Goal: Task Accomplishment & Management: Use online tool/utility

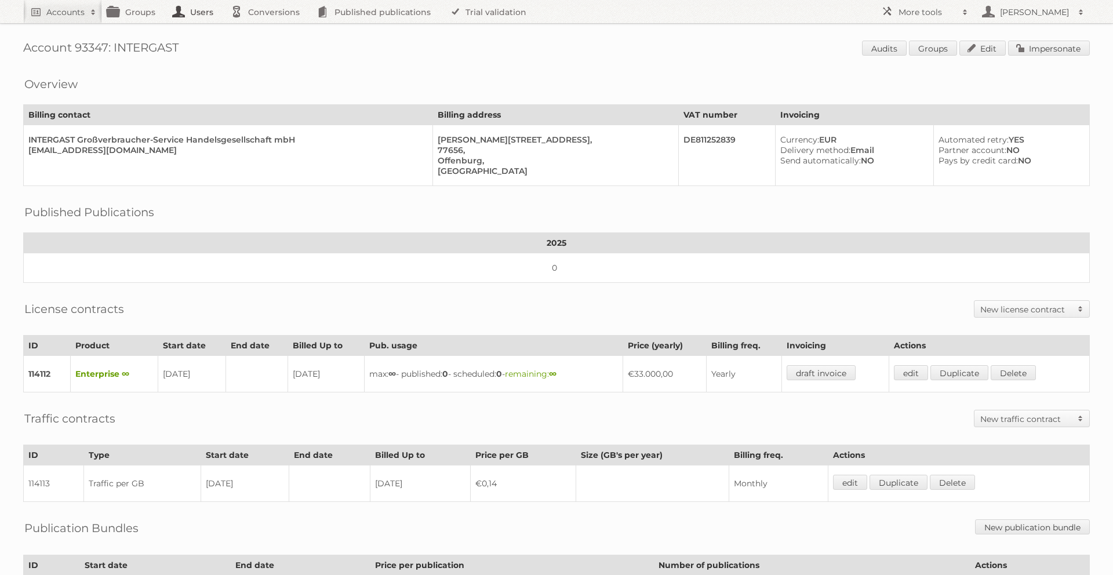
click at [206, 14] on link "Users" at bounding box center [196, 11] width 58 height 23
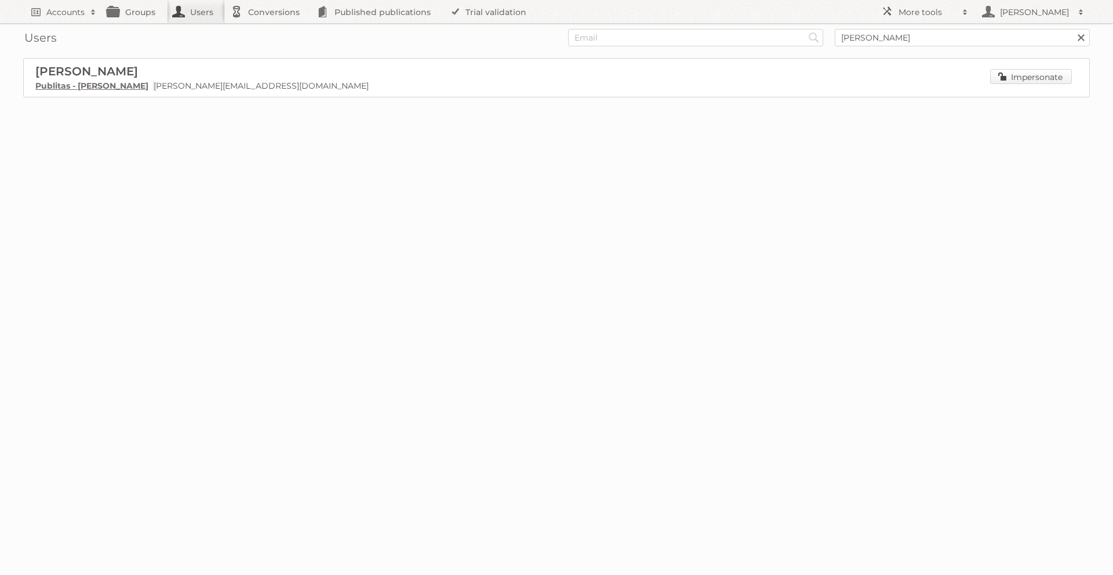
click at [1023, 77] on link "Impersonate" at bounding box center [1031, 76] width 82 height 15
click at [98, 83] on link "Publitas - Vanessa Schlosser" at bounding box center [91, 86] width 113 height 10
click at [126, 12] on link "Groups" at bounding box center [134, 11] width 65 height 23
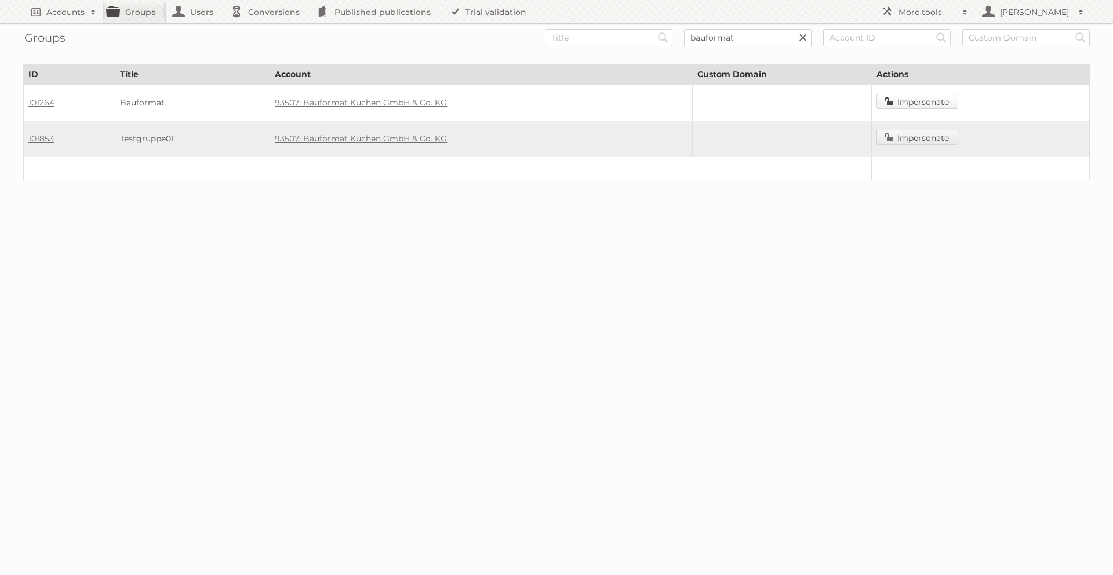
click at [938, 104] on link "Impersonate" at bounding box center [918, 101] width 82 height 15
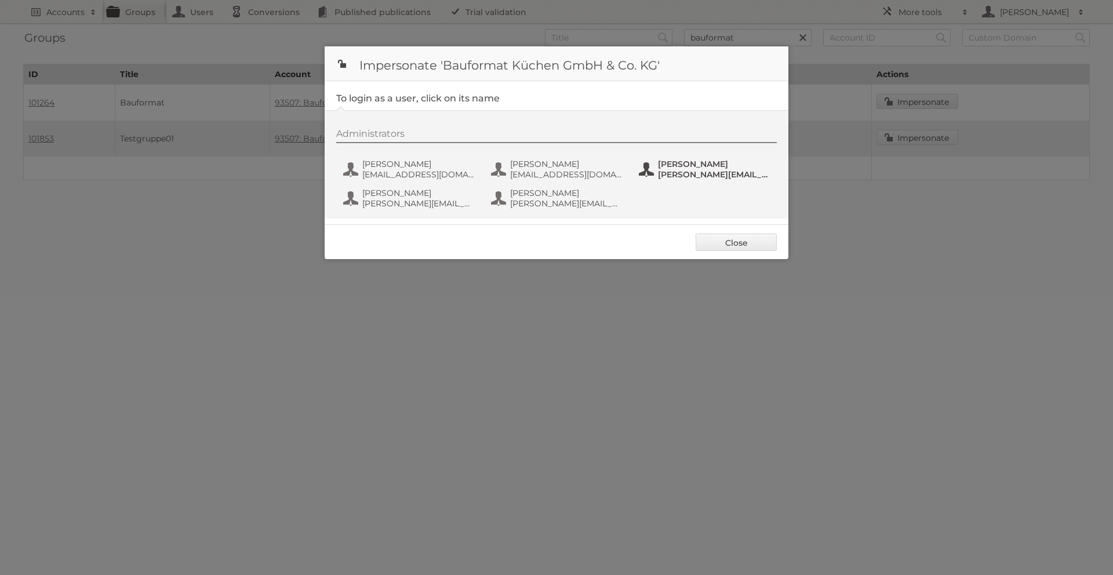
click at [680, 167] on span "[PERSON_NAME]" at bounding box center [714, 164] width 112 height 10
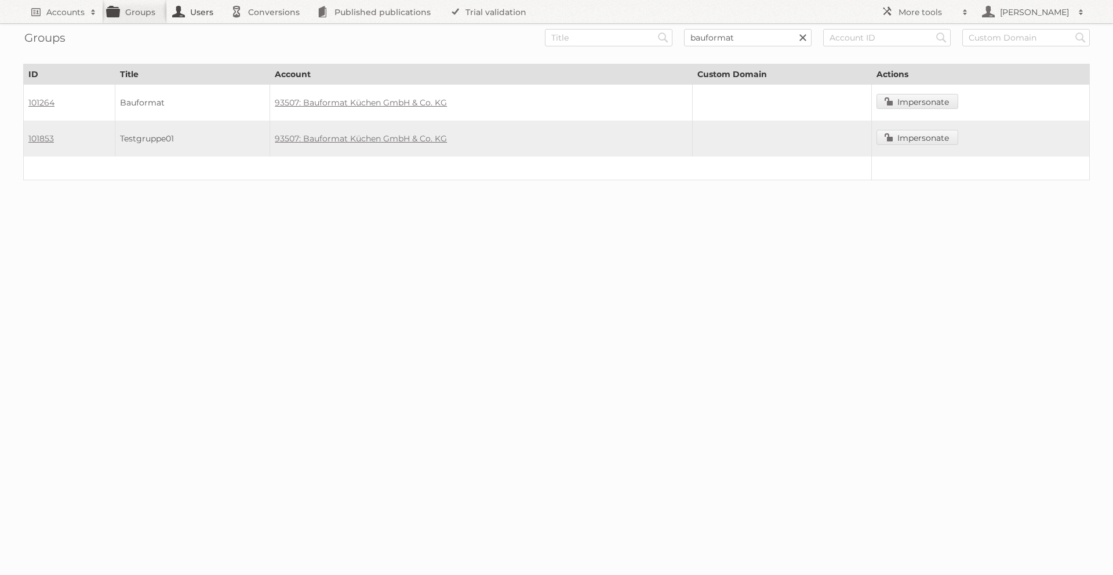
click at [194, 9] on link "Users" at bounding box center [196, 11] width 58 height 23
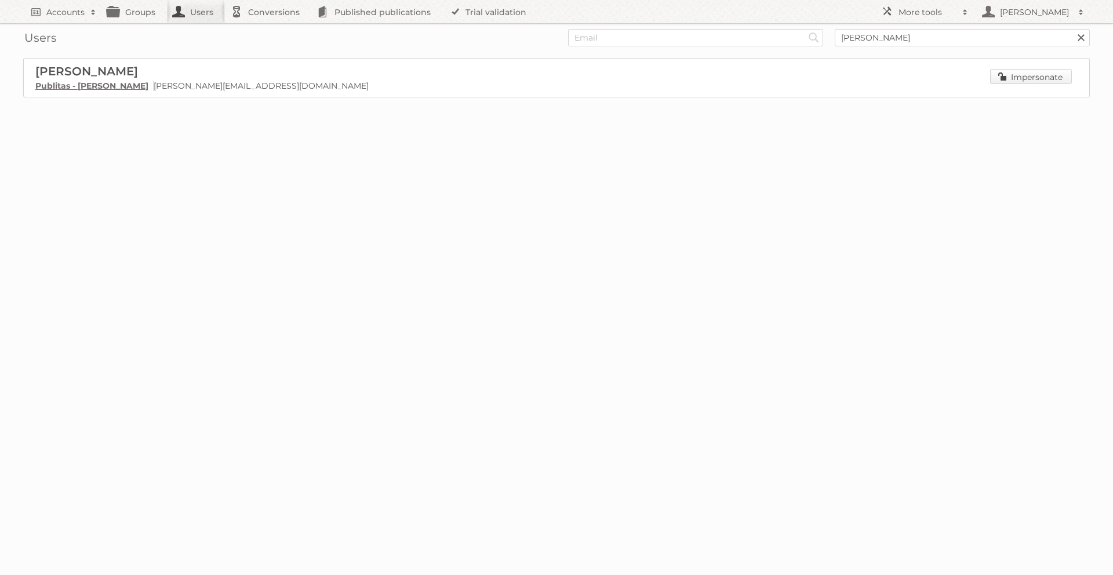
click at [1008, 78] on link "Impersonate" at bounding box center [1031, 76] width 82 height 15
